Goal: Information Seeking & Learning: Learn about a topic

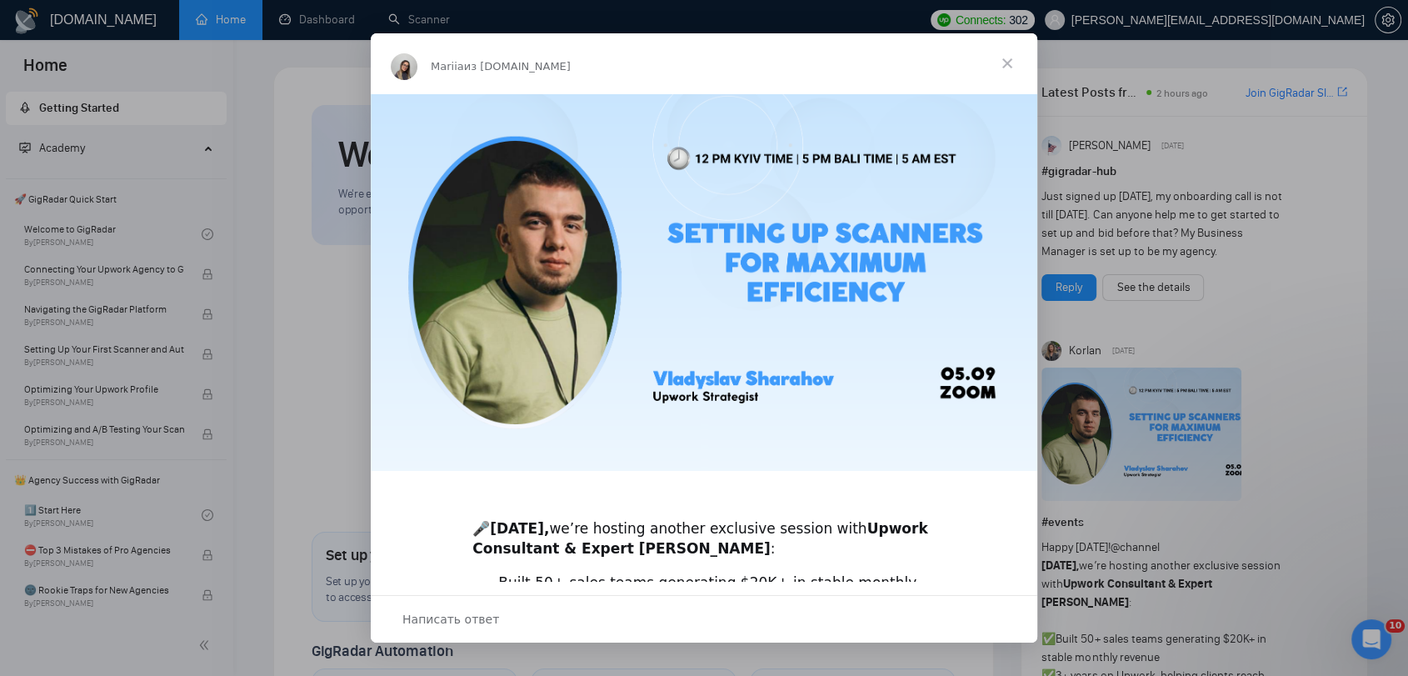
click at [1010, 57] on span "Закрыть" at bounding box center [1007, 63] width 60 height 60
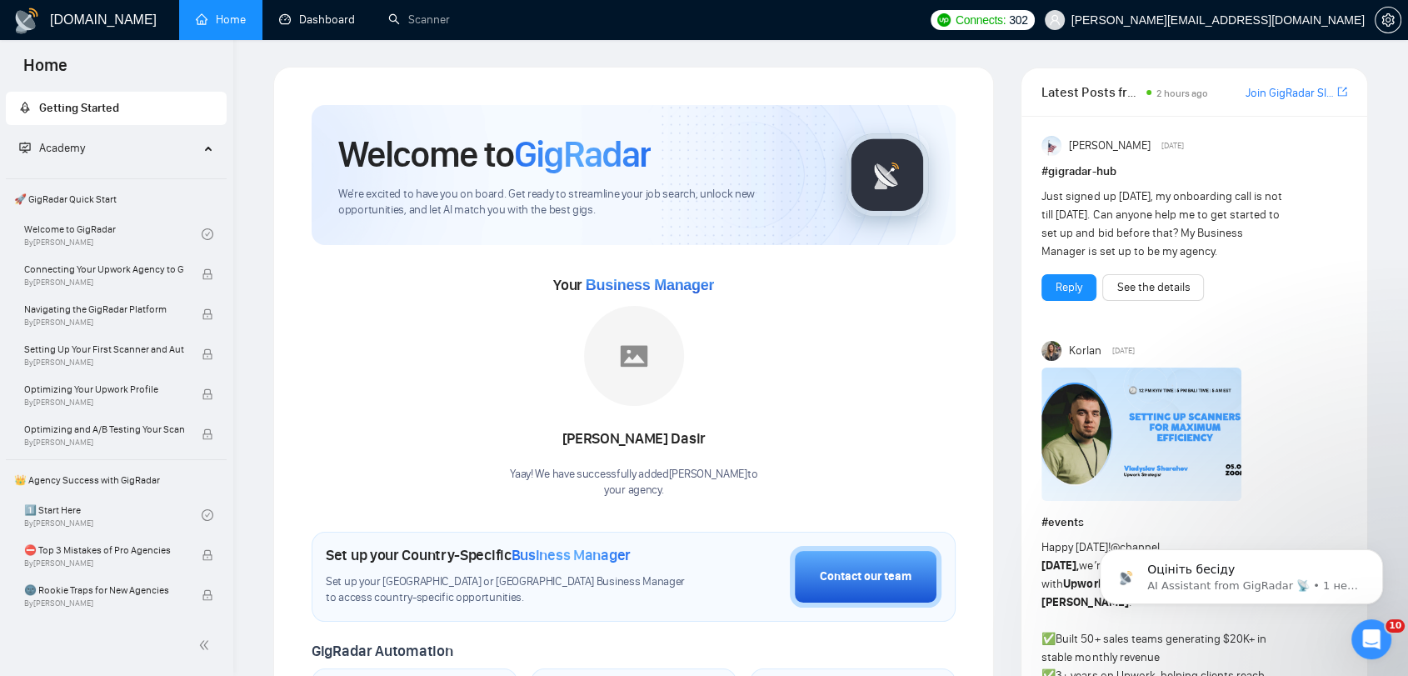
drag, startPoint x: 312, startPoint y: 17, endPoint x: 354, endPoint y: 44, distance: 50.2
click at [312, 17] on link "Dashboard" at bounding box center [317, 19] width 76 height 14
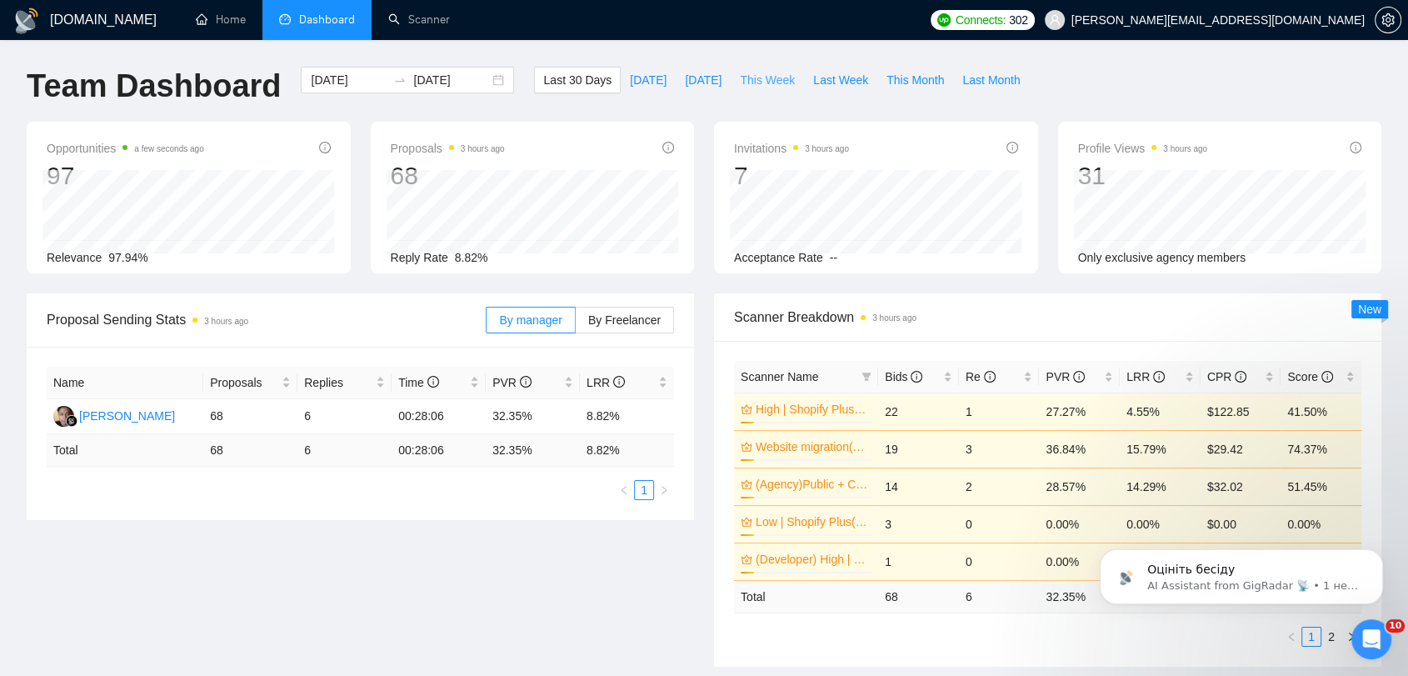
click at [744, 88] on span "This Week" at bounding box center [767, 80] width 55 height 18
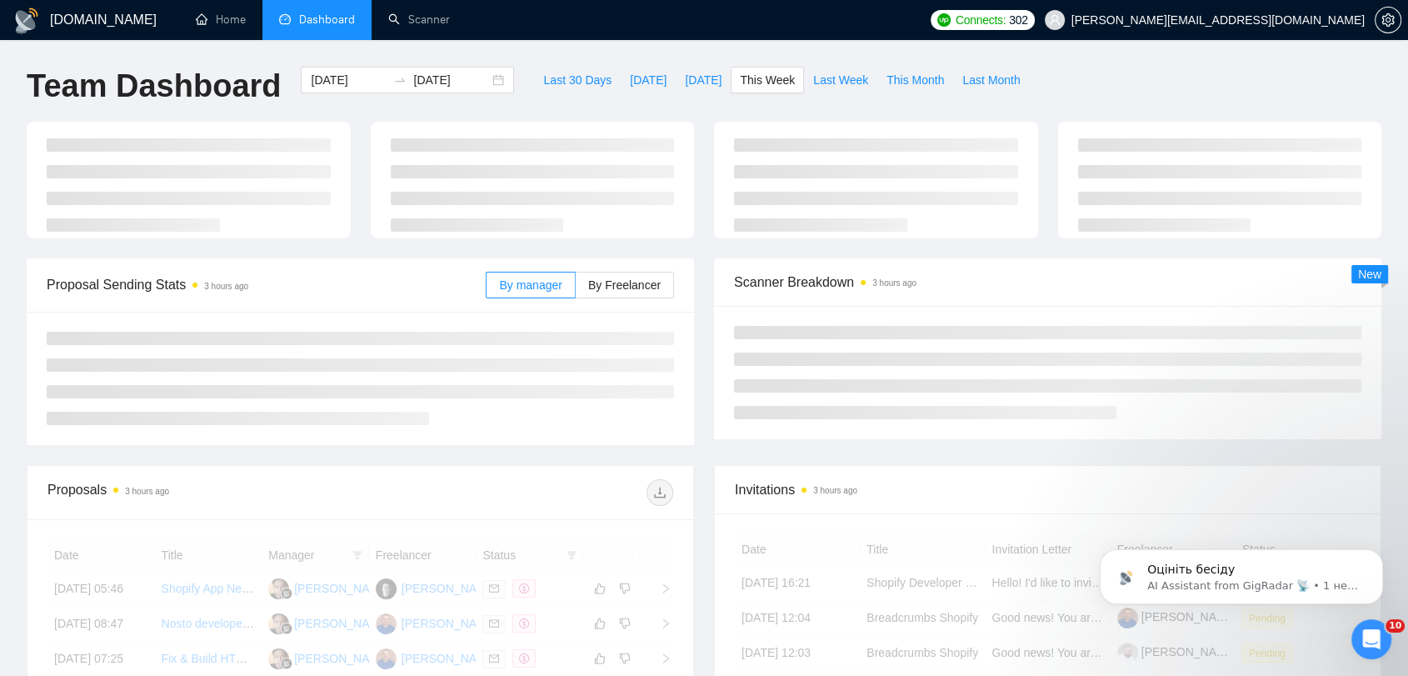
type input "[DATE]"
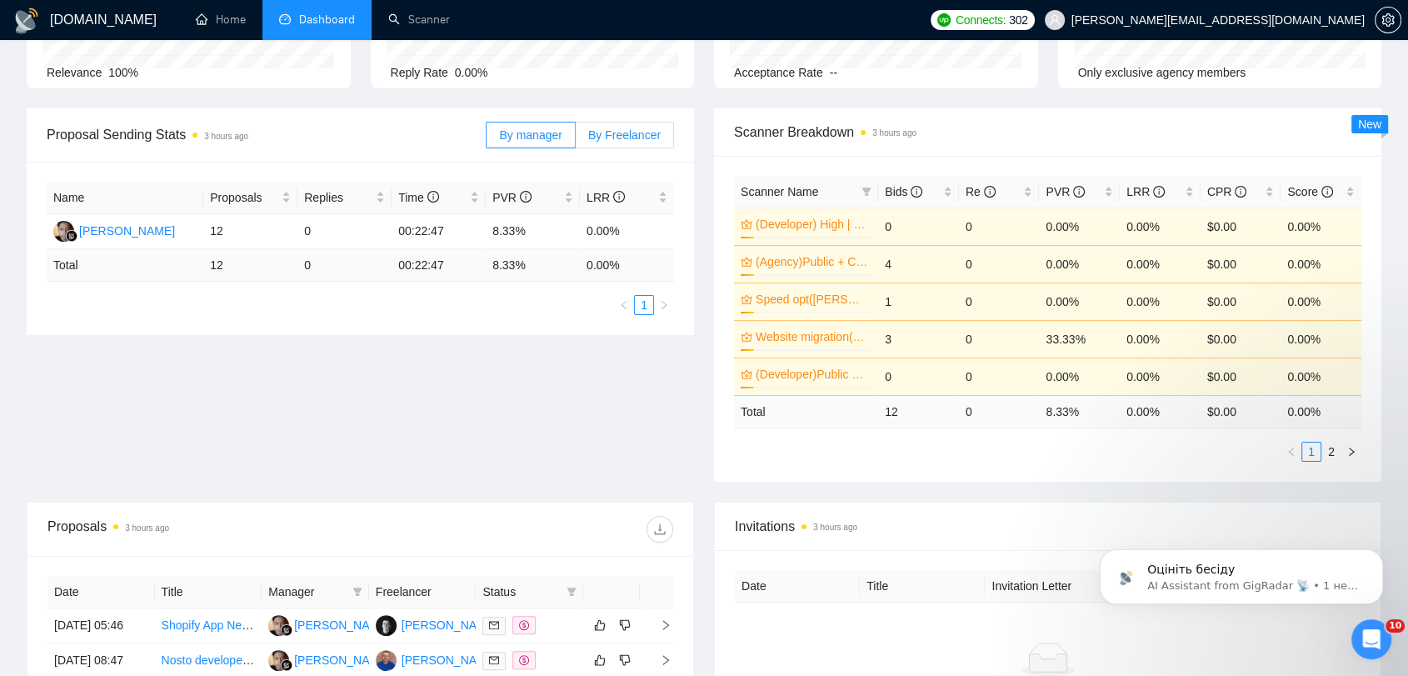
click at [617, 137] on span "By Freelancer" at bounding box center [624, 134] width 72 height 13
click at [576, 139] on input "By Freelancer" at bounding box center [576, 139] width 0 height 0
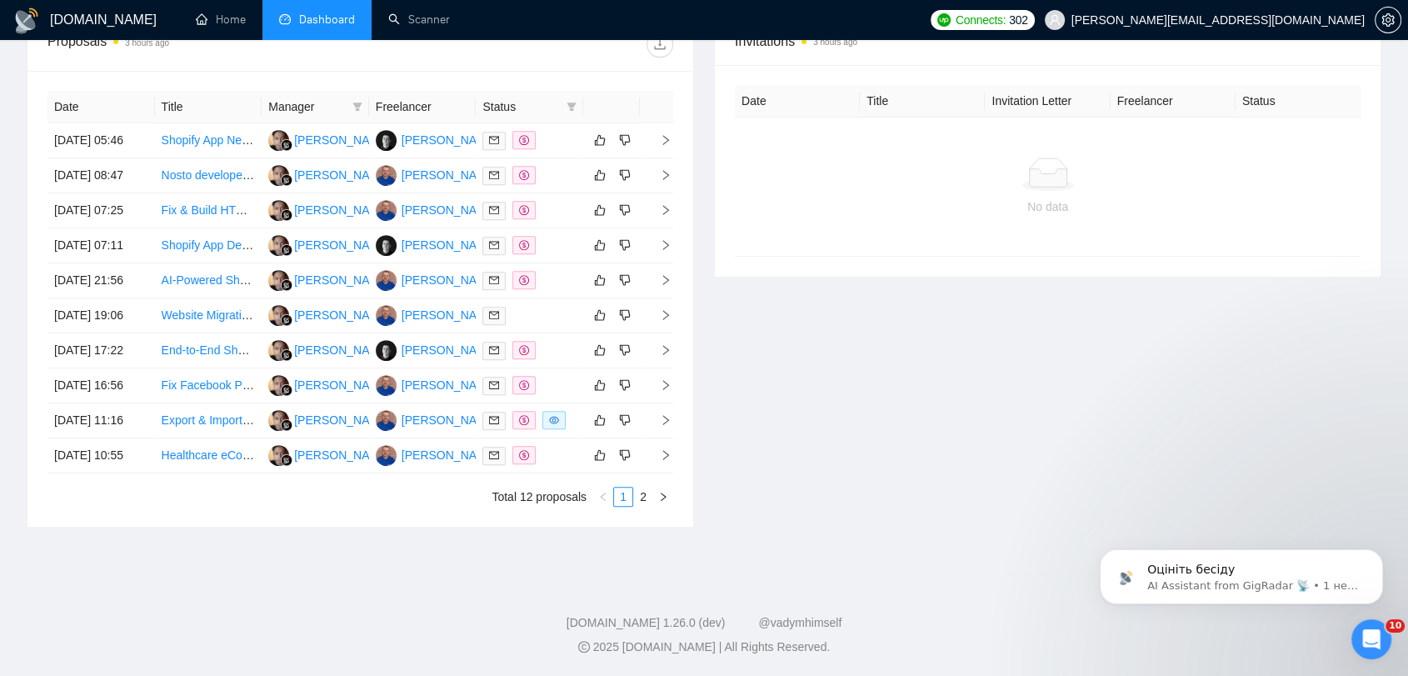
scroll to position [827, 0]
click at [647, 498] on link "2" at bounding box center [643, 496] width 18 height 18
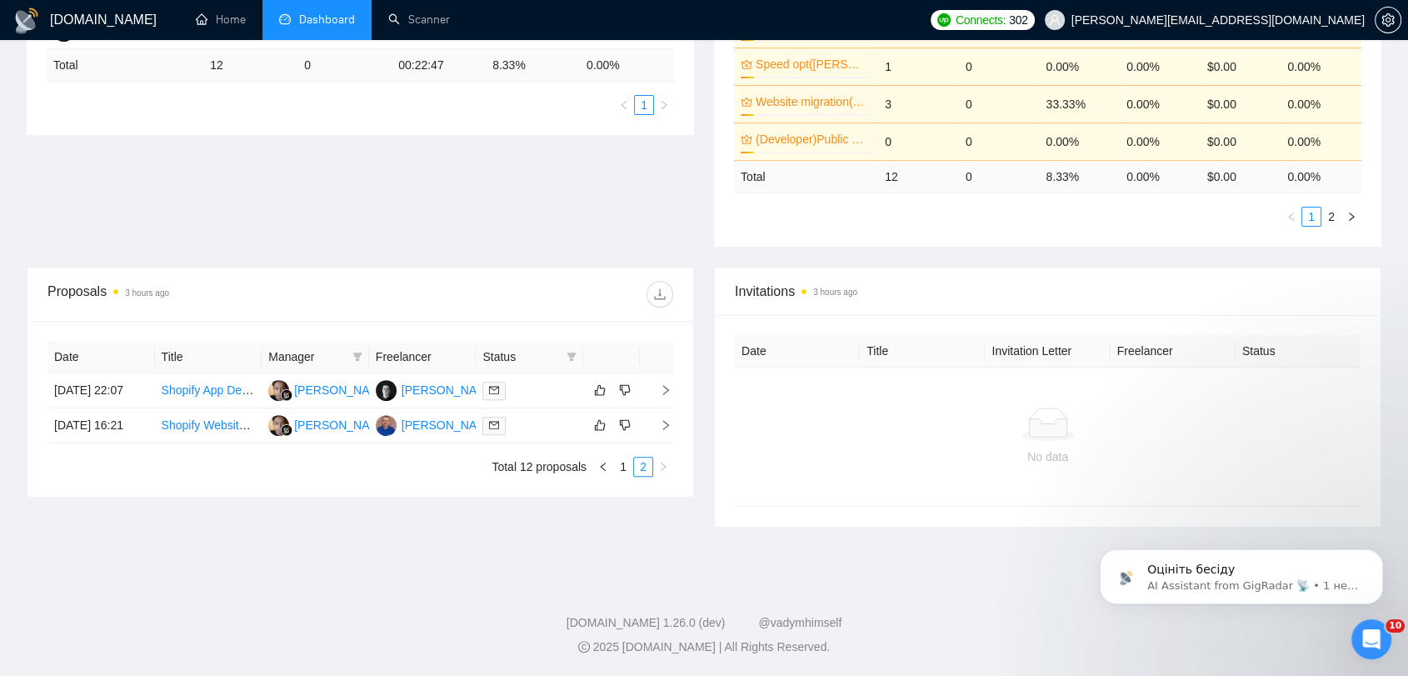
scroll to position [420, 0]
click at [626, 476] on link "1" at bounding box center [623, 466] width 18 height 18
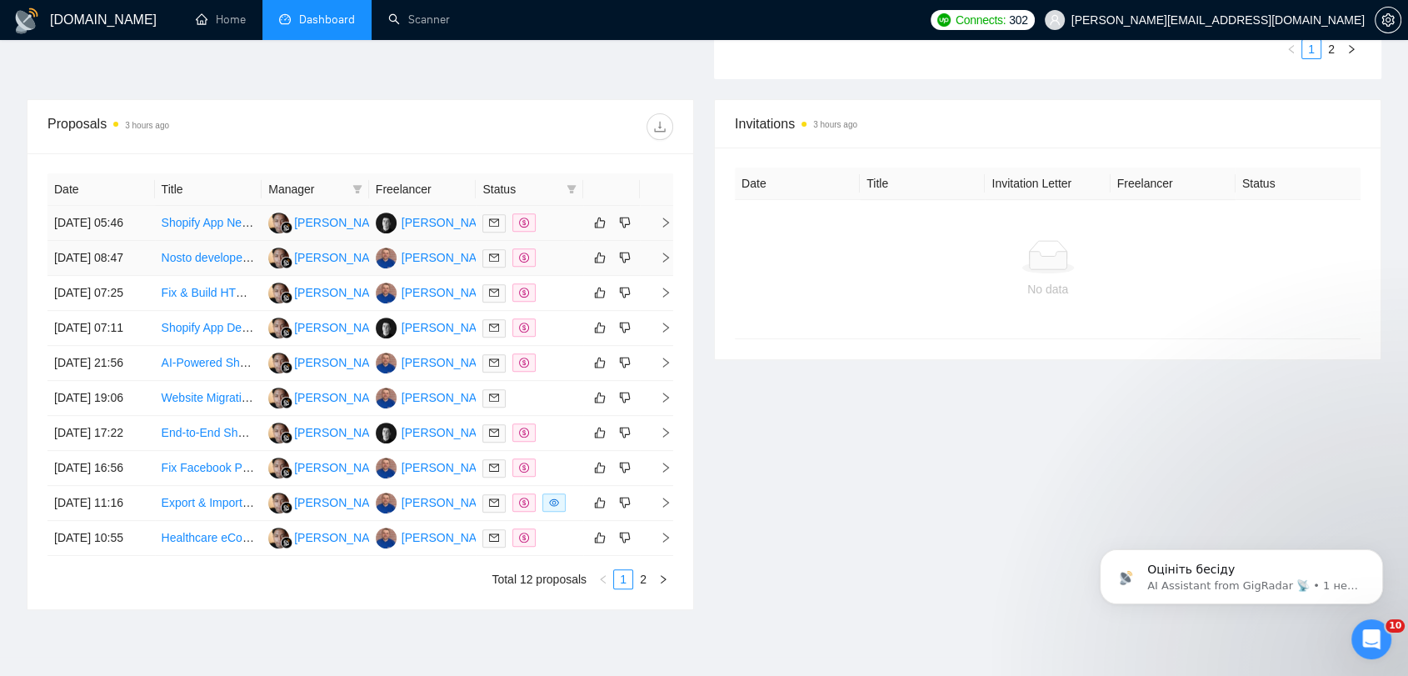
scroll to position [555, 0]
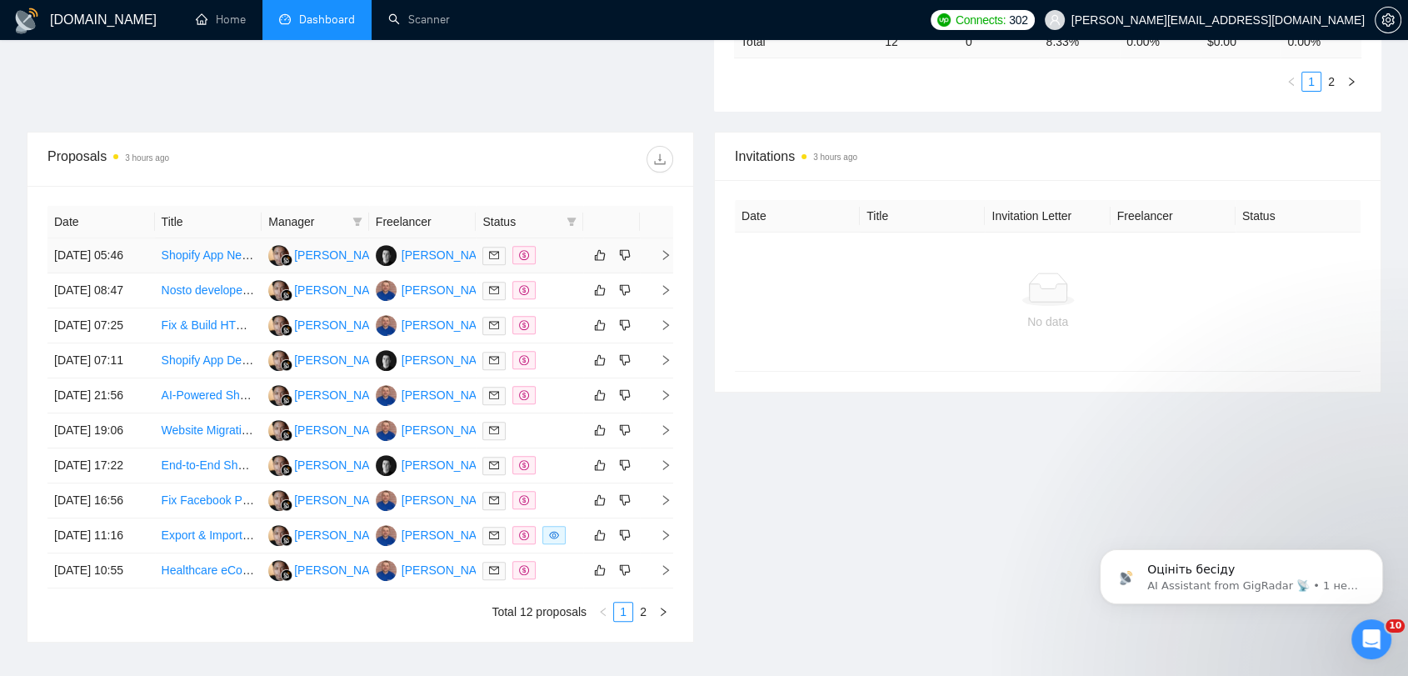
click at [558, 257] on div at bounding box center [529, 255] width 94 height 19
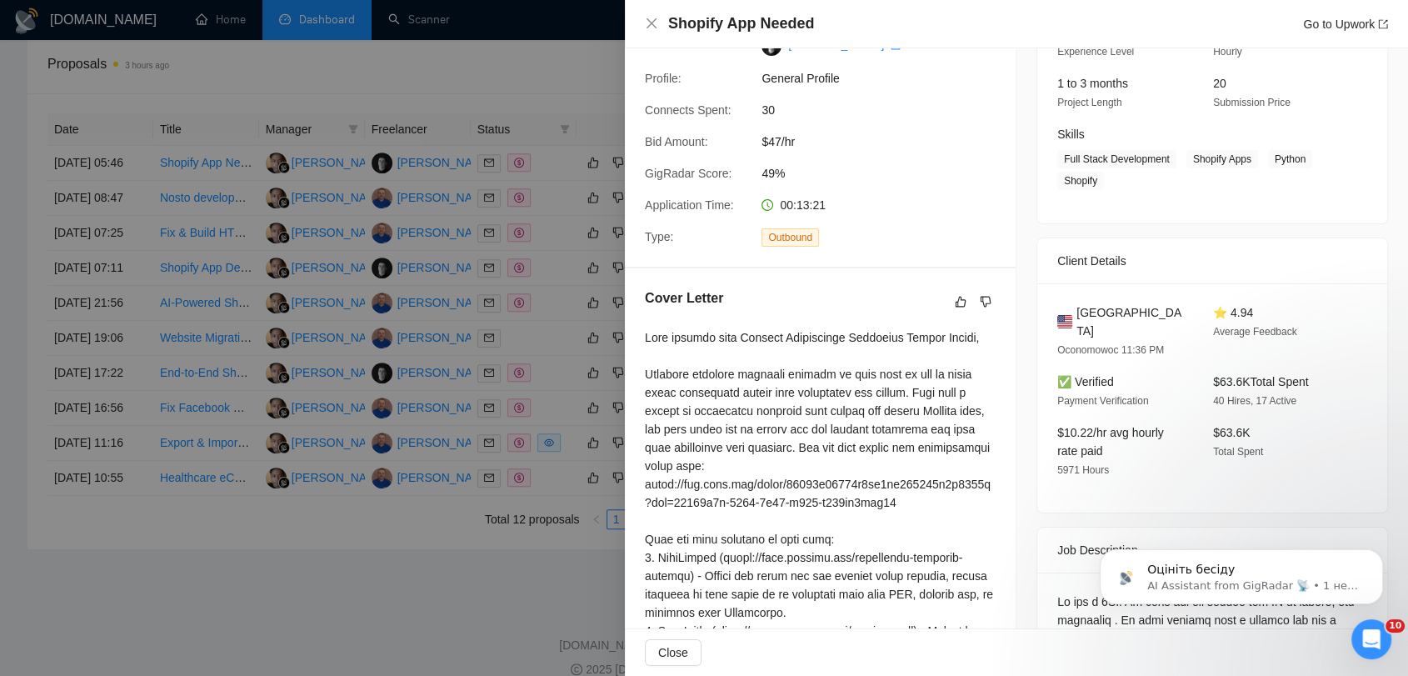
scroll to position [193, 0]
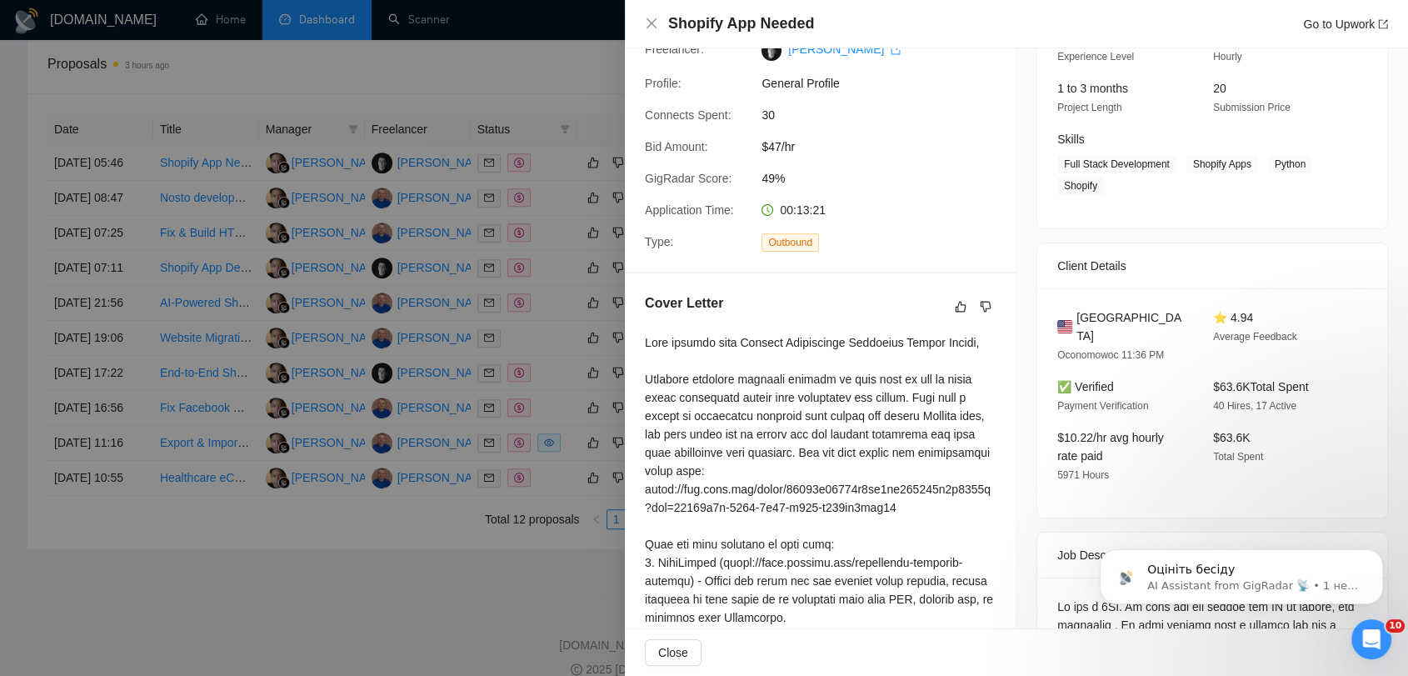
click at [565, 325] on div at bounding box center [704, 338] width 1408 height 676
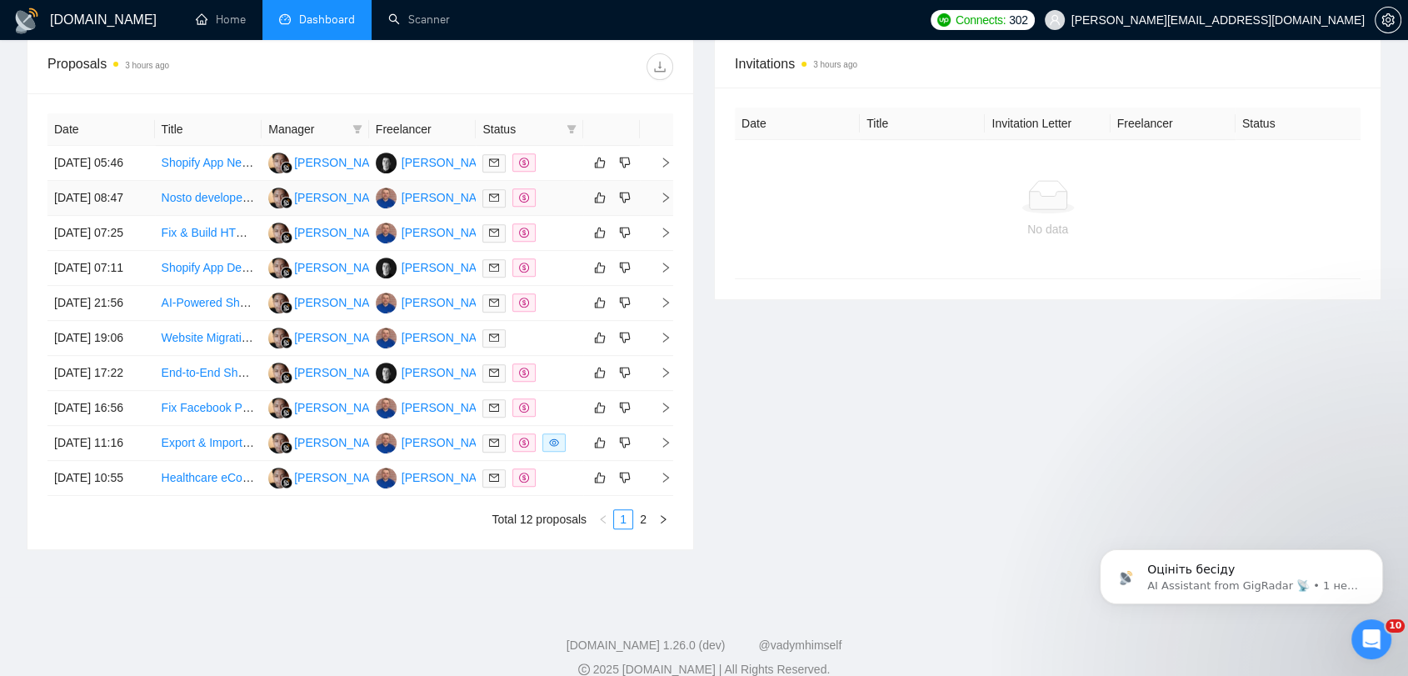
click at [548, 207] on div at bounding box center [529, 197] width 94 height 19
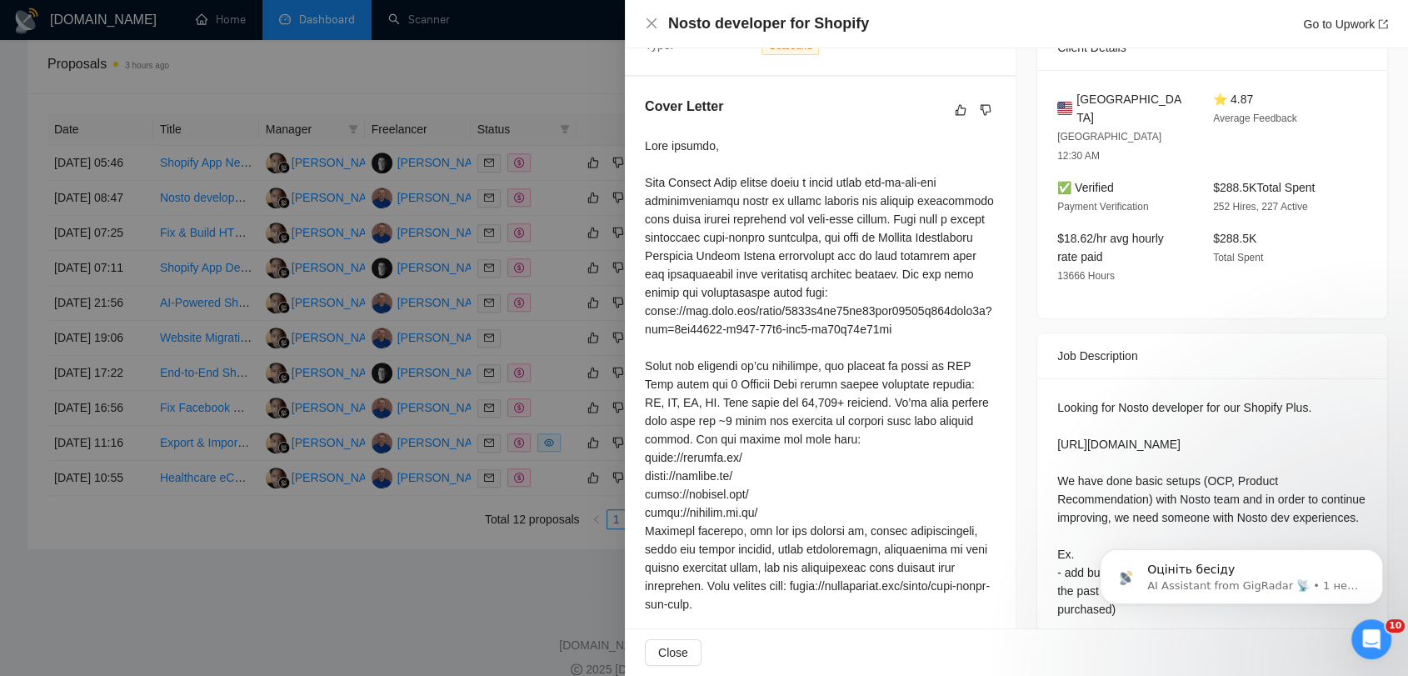
scroll to position [378, 0]
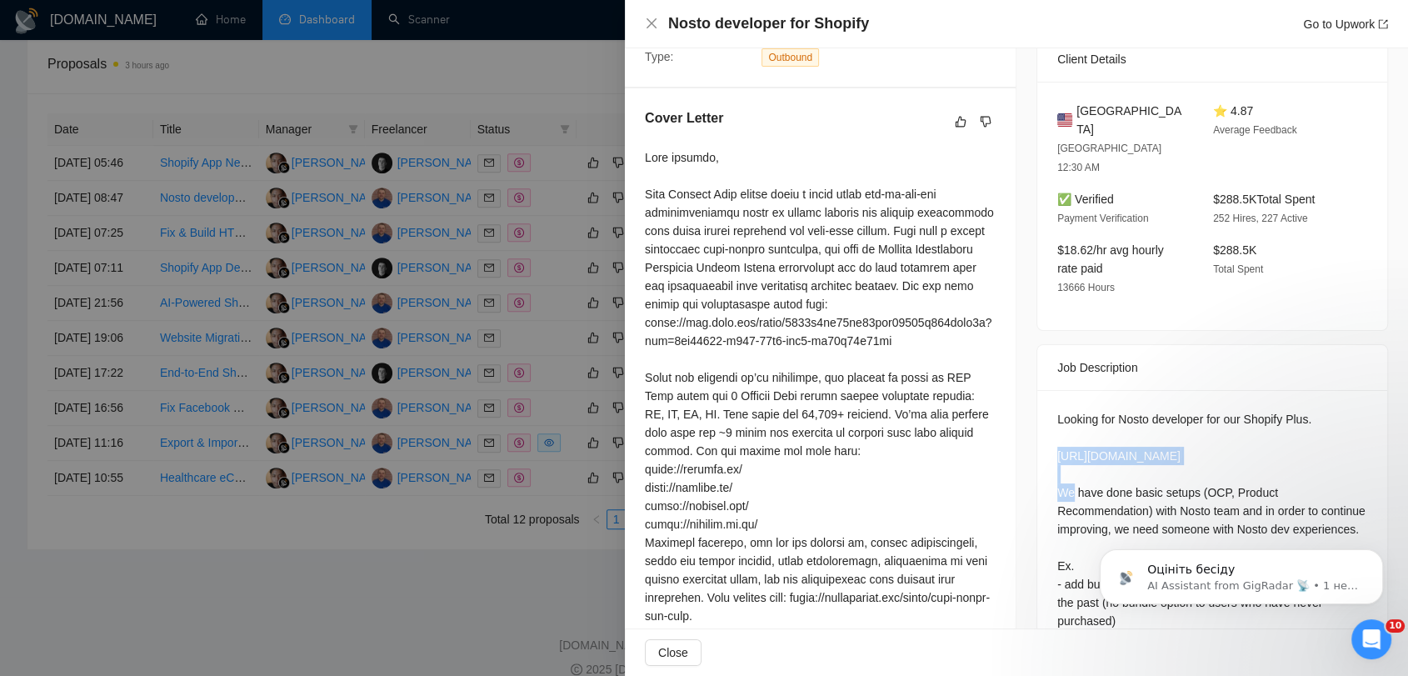
drag, startPoint x: 1192, startPoint y: 415, endPoint x: 1046, endPoint y: 407, distance: 146.0
click at [1046, 407] on div "Looking for Nosto developer for our Shopify Plus. [URL][DOMAIN_NAME] We have do…" at bounding box center [1212, 551] width 350 height 322
copy div "[URL][DOMAIN_NAME]"
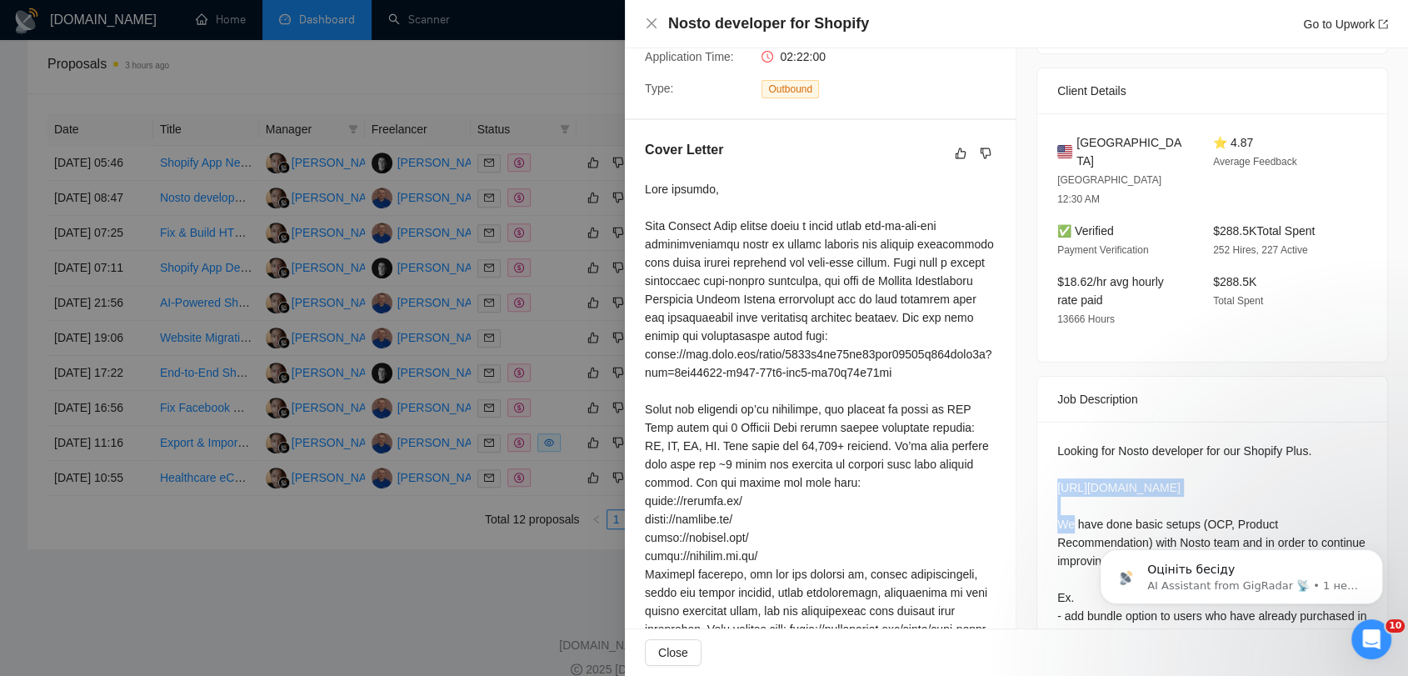
scroll to position [555, 0]
